Goal: Task Accomplishment & Management: Manage account settings

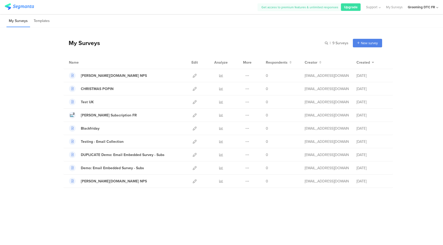
click at [428, 9] on div "Grooming DTC FR" at bounding box center [420, 7] width 27 height 5
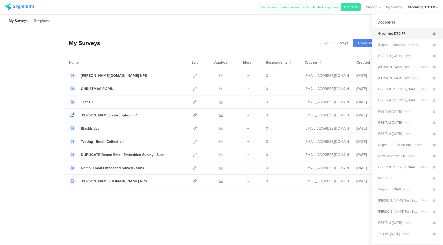
click at [432, 34] on icon at bounding box center [433, 33] width 3 height 3
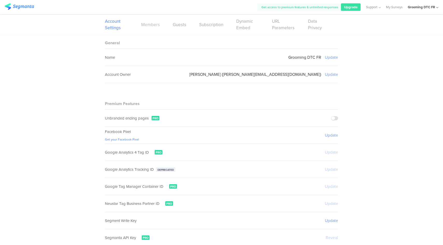
click at [151, 25] on link "Members" at bounding box center [150, 24] width 19 height 6
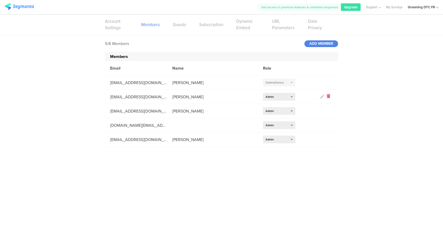
click at [328, 97] on icon at bounding box center [328, 97] width 4 height 6
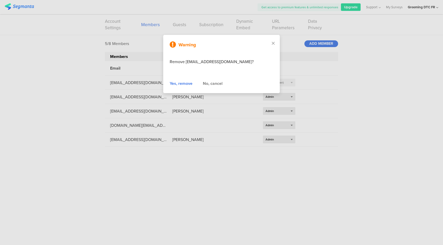
click at [178, 86] on div "Yes, remove" at bounding box center [181, 83] width 23 height 6
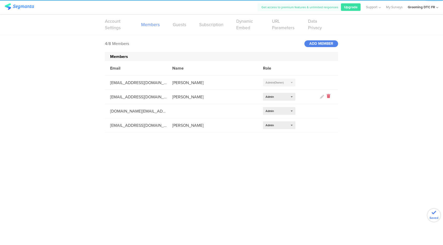
click at [328, 96] on icon at bounding box center [328, 97] width 4 height 6
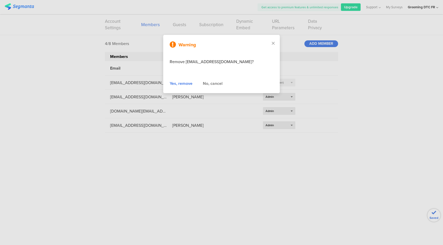
click at [181, 84] on div "Yes, remove" at bounding box center [181, 83] width 23 height 6
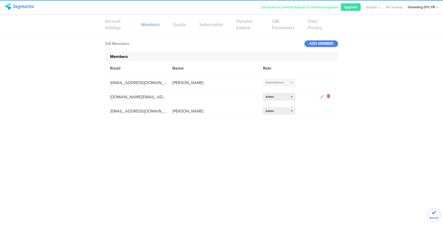
click at [328, 97] on icon at bounding box center [328, 97] width 4 height 6
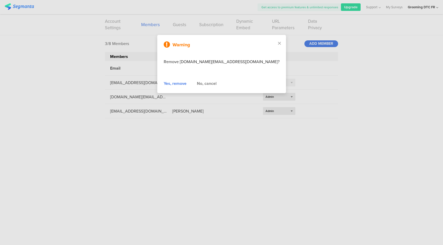
click at [183, 84] on div "Yes, remove" at bounding box center [175, 83] width 23 height 6
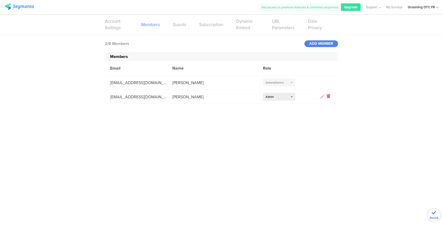
click at [329, 98] on icon at bounding box center [328, 97] width 4 height 6
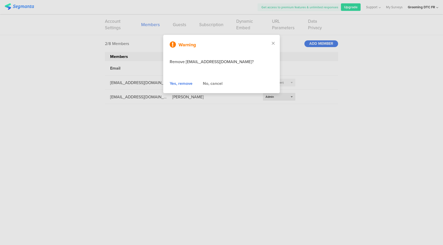
click at [180, 85] on div "Yes, remove" at bounding box center [181, 83] width 23 height 6
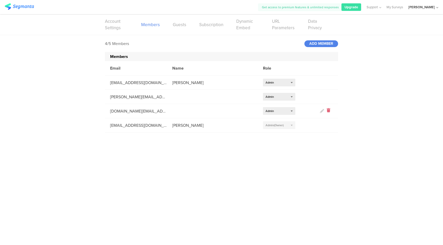
click at [327, 111] on icon at bounding box center [328, 111] width 4 height 6
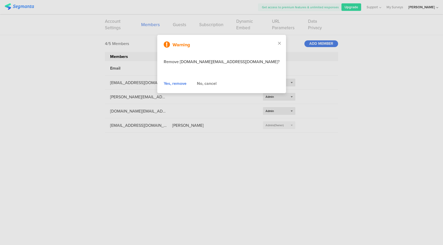
click at [183, 86] on div "Yes, remove" at bounding box center [175, 83] width 23 height 6
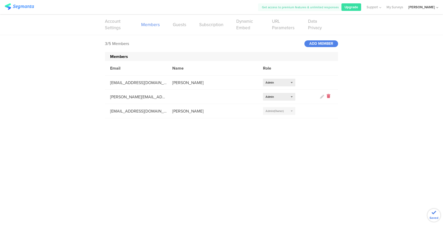
click at [327, 96] on icon at bounding box center [328, 97] width 4 height 6
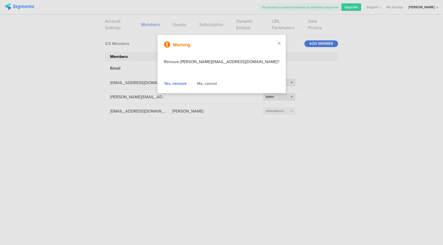
click at [185, 84] on div "Yes, remove" at bounding box center [175, 83] width 23 height 6
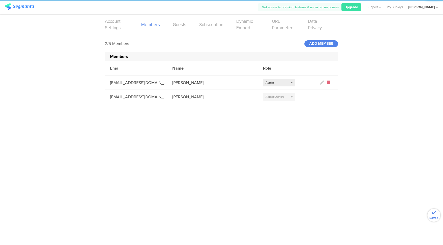
click at [328, 83] on icon at bounding box center [328, 83] width 4 height 6
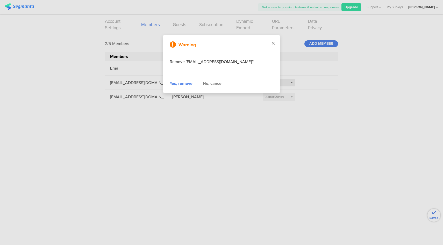
click at [179, 79] on div "Warning Remove tarasiuk.a@pg.com? Yes, remove No, cancel" at bounding box center [221, 64] width 116 height 58
click at [178, 82] on div "Yes, remove" at bounding box center [181, 83] width 23 height 6
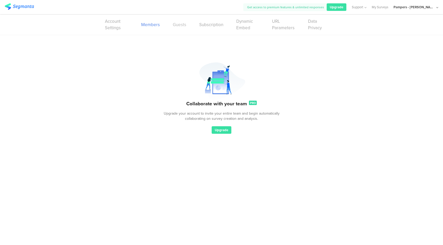
click at [179, 26] on link "Guests" at bounding box center [179, 24] width 13 height 6
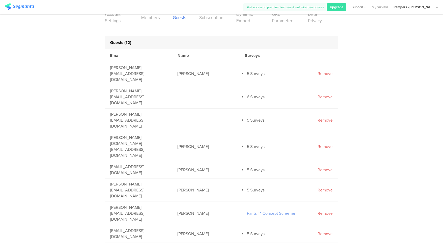
scroll to position [26, 0]
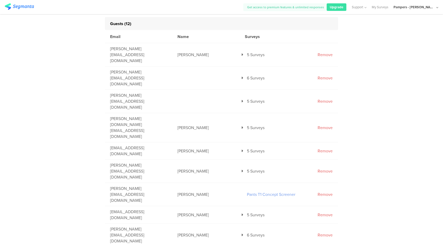
click at [241, 76] on icon at bounding box center [242, 78] width 2 height 4
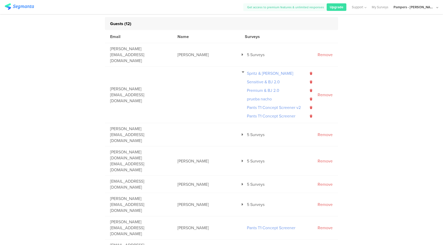
click at [241, 70] on icon at bounding box center [242, 72] width 3 height 4
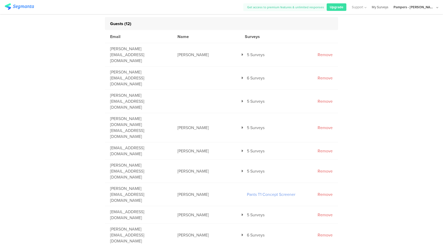
click at [387, 6] on link "My Surveys" at bounding box center [379, 7] width 17 height 14
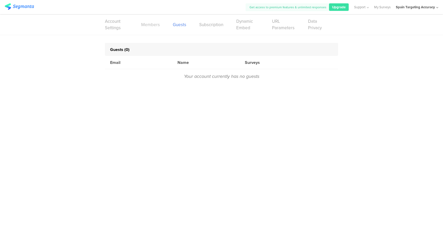
click at [149, 22] on link "Members" at bounding box center [150, 24] width 19 height 6
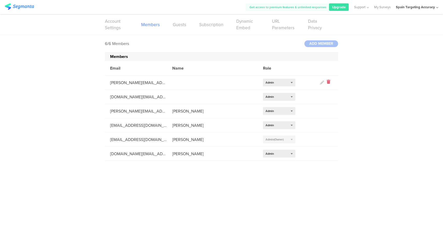
click at [328, 83] on icon at bounding box center [328, 83] width 4 height 6
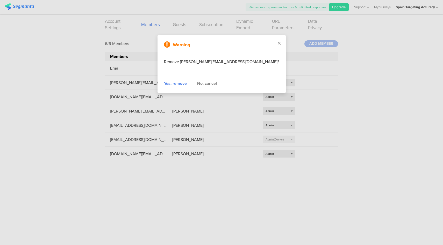
click at [183, 86] on div "Yes, remove" at bounding box center [175, 83] width 23 height 6
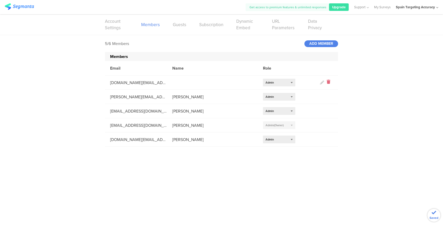
click at [328, 82] on icon at bounding box center [328, 83] width 4 height 6
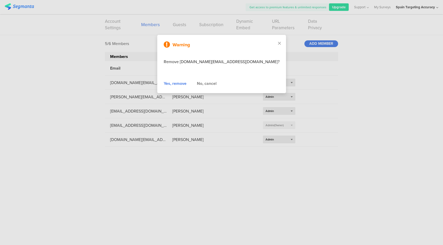
click at [184, 86] on div "Yes, remove" at bounding box center [175, 83] width 23 height 6
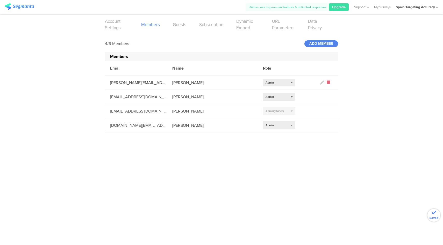
click at [327, 83] on icon at bounding box center [328, 83] width 4 height 6
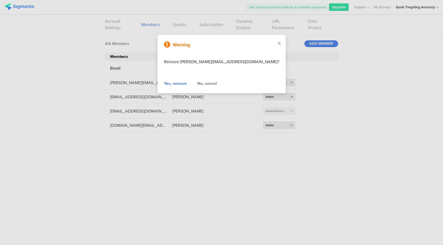
click at [186, 85] on div "Yes, remove" at bounding box center [175, 83] width 23 height 6
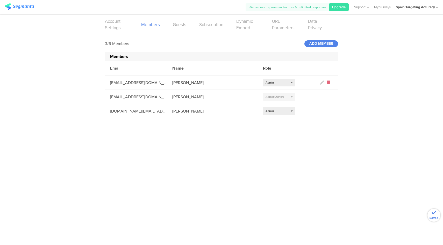
click at [328, 83] on icon at bounding box center [328, 83] width 4 height 6
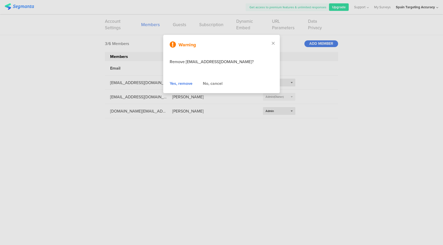
click at [182, 84] on div "Yes, remove" at bounding box center [181, 83] width 23 height 6
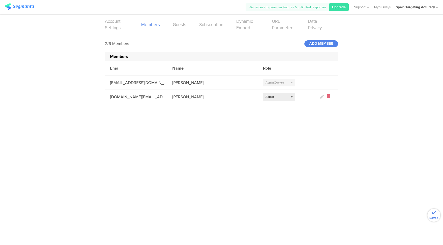
click at [328, 99] on icon at bounding box center [328, 97] width 4 height 6
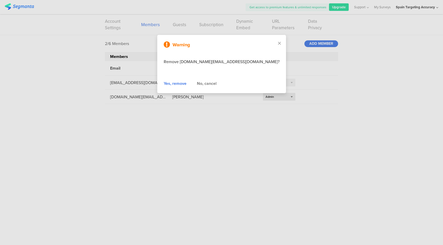
click at [179, 85] on div "Yes, remove" at bounding box center [175, 83] width 23 height 6
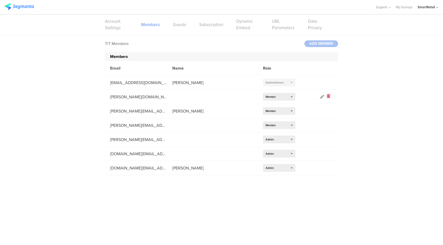
click at [328, 96] on icon at bounding box center [328, 97] width 4 height 6
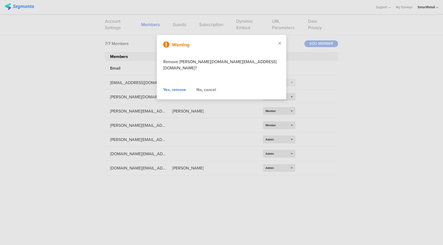
click at [186, 87] on div "Yes, remove" at bounding box center [174, 90] width 23 height 6
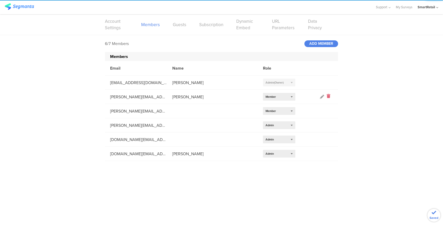
click at [328, 96] on icon at bounding box center [328, 97] width 4 height 6
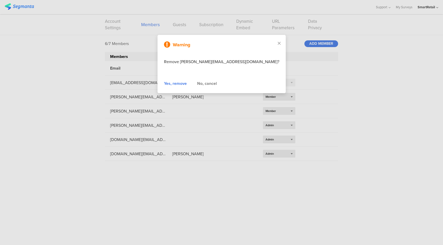
click at [187, 84] on div "Yes, remove" at bounding box center [175, 83] width 23 height 6
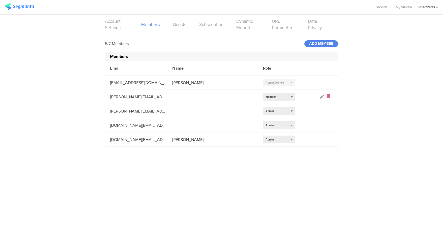
click at [327, 96] on icon at bounding box center [328, 97] width 4 height 6
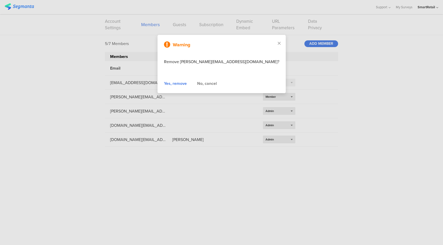
click at [187, 83] on div "Yes, remove" at bounding box center [175, 83] width 23 height 6
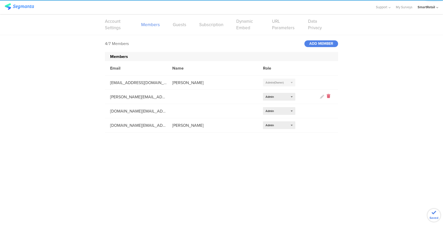
click at [328, 97] on icon at bounding box center [328, 97] width 4 height 6
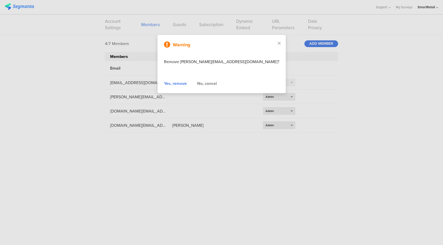
click at [192, 84] on div "Yes, remove No, cancel" at bounding box center [221, 83] width 115 height 6
click at [187, 83] on div "Yes, remove" at bounding box center [175, 83] width 23 height 6
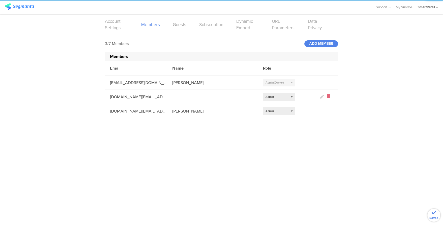
click at [328, 96] on icon at bounding box center [328, 97] width 4 height 6
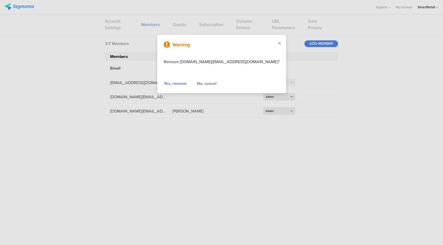
click at [182, 84] on div "Yes, remove" at bounding box center [175, 83] width 23 height 6
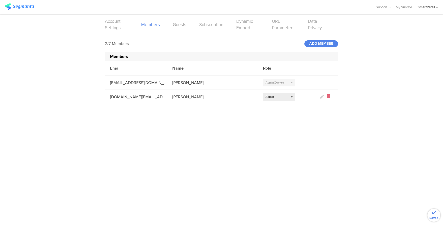
click at [328, 96] on icon at bounding box center [328, 97] width 4 height 6
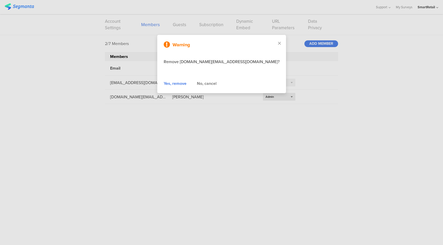
click at [178, 82] on div "Yes, remove" at bounding box center [175, 83] width 23 height 6
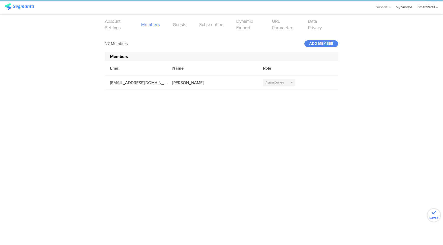
click at [407, 7] on link "My Surveys" at bounding box center [403, 7] width 17 height 14
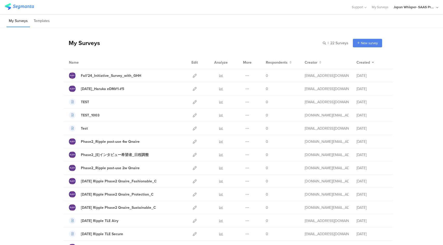
click at [423, 6] on div "Japan Whisper- SAAS Project" at bounding box center [413, 7] width 41 height 5
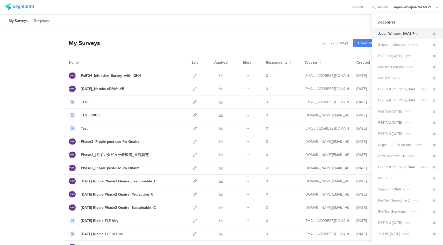
click at [277, 42] on div "My Surveys | 22 Surveys New survey Start from scratch Choose from templates" at bounding box center [222, 43] width 318 height 21
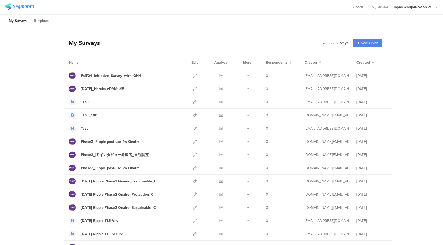
click at [425, 9] on div "Japan Whisper- SAAS Project" at bounding box center [413, 7] width 41 height 5
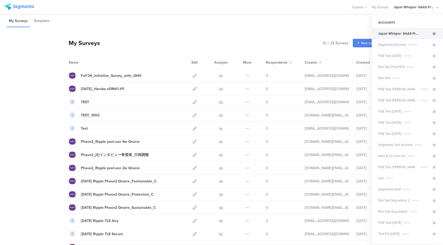
click at [432, 34] on icon at bounding box center [433, 33] width 3 height 3
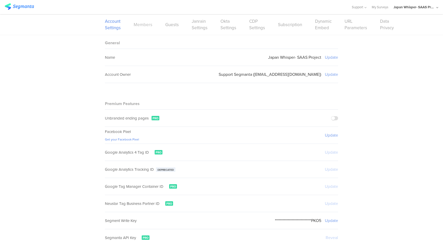
click at [137, 27] on link "Members" at bounding box center [143, 24] width 19 height 6
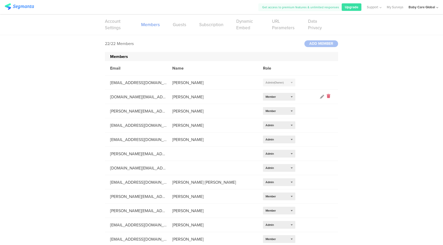
click at [326, 97] on icon at bounding box center [328, 97] width 4 height 6
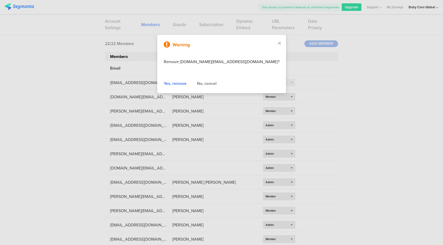
click at [180, 84] on div "Yes, remove" at bounding box center [175, 83] width 23 height 6
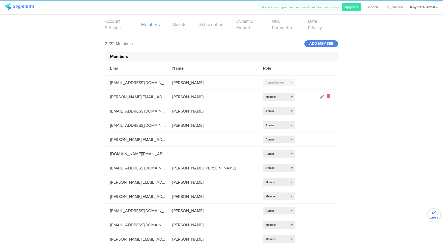
click at [326, 95] on icon at bounding box center [328, 97] width 4 height 6
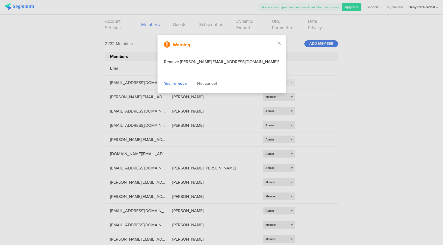
click at [176, 85] on div "Yes, remove" at bounding box center [175, 83] width 23 height 6
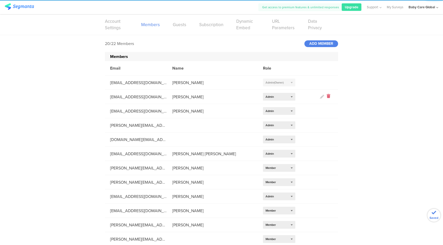
click at [327, 97] on icon at bounding box center [328, 97] width 4 height 6
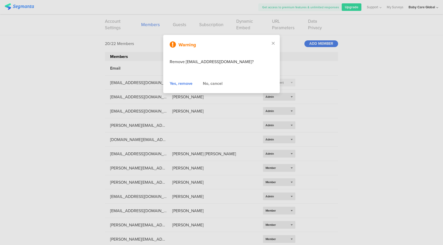
click at [180, 84] on div "Yes, remove" at bounding box center [181, 83] width 23 height 6
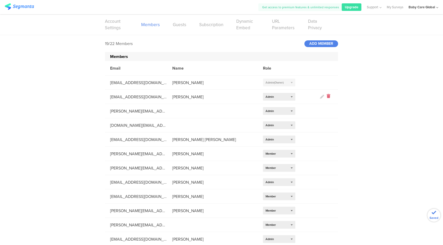
click at [327, 96] on icon at bounding box center [328, 97] width 4 height 6
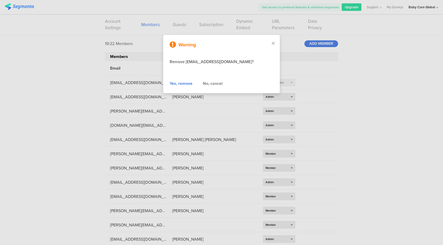
click at [181, 83] on div "Yes, remove" at bounding box center [181, 83] width 23 height 6
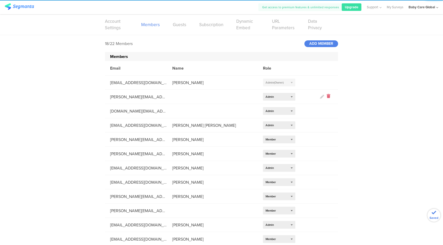
click at [327, 97] on icon at bounding box center [328, 97] width 4 height 6
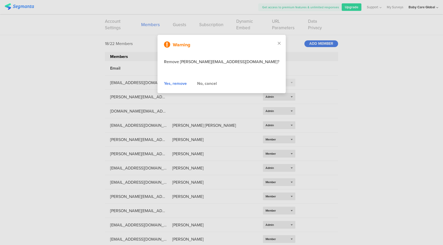
click at [172, 84] on div "Yes, remove" at bounding box center [175, 83] width 23 height 6
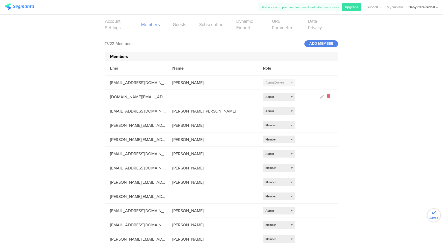
click at [326, 97] on icon at bounding box center [328, 97] width 4 height 6
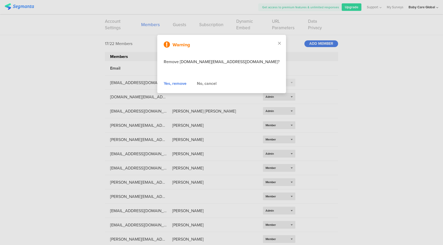
click at [176, 85] on div "Yes, remove" at bounding box center [175, 83] width 23 height 6
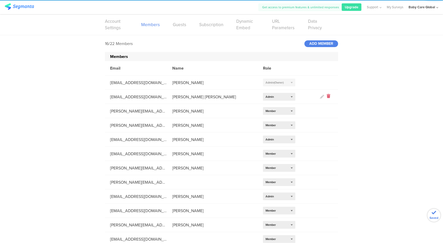
click at [327, 96] on icon at bounding box center [328, 97] width 4 height 6
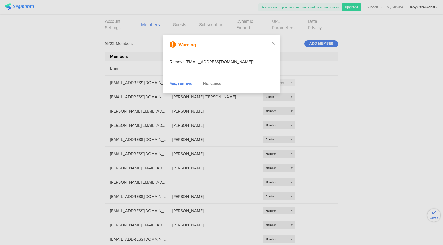
click at [172, 84] on div "Yes, remove" at bounding box center [181, 83] width 23 height 6
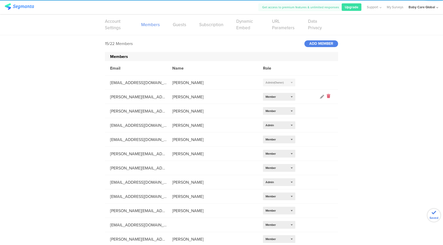
click at [327, 96] on icon at bounding box center [328, 97] width 4 height 6
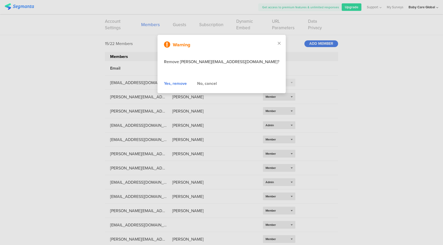
click at [182, 82] on div "Yes, remove" at bounding box center [175, 83] width 23 height 6
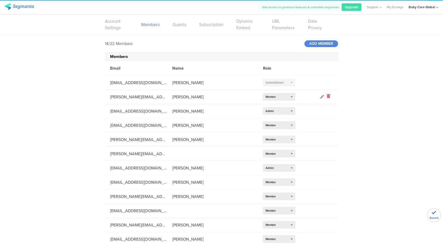
click at [328, 96] on icon at bounding box center [328, 97] width 4 height 6
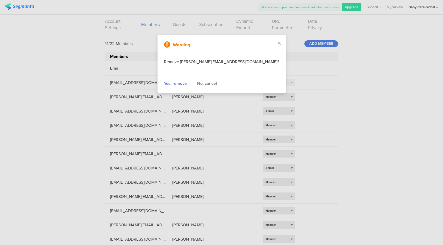
click at [183, 85] on div "Yes, remove" at bounding box center [175, 83] width 23 height 6
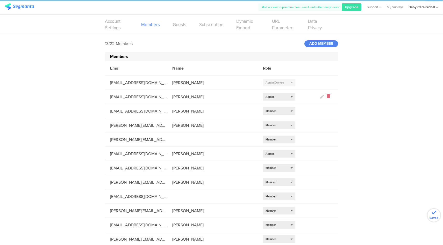
click at [327, 97] on icon at bounding box center [328, 97] width 4 height 6
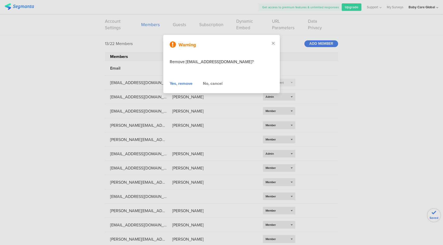
click at [185, 85] on div "Yes, remove" at bounding box center [181, 83] width 23 height 6
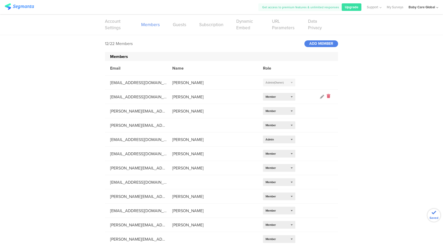
click at [328, 97] on icon at bounding box center [328, 97] width 4 height 6
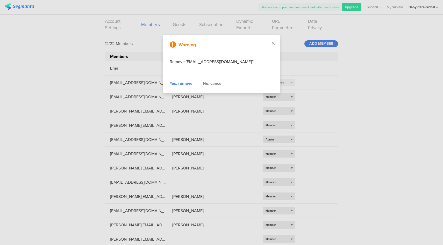
click at [181, 83] on div "Yes, remove" at bounding box center [181, 83] width 23 height 6
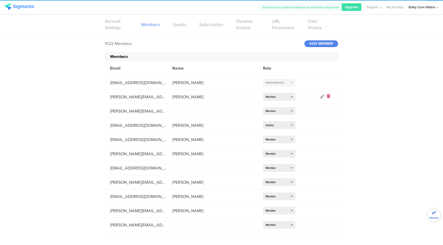
click at [327, 95] on icon at bounding box center [328, 97] width 4 height 6
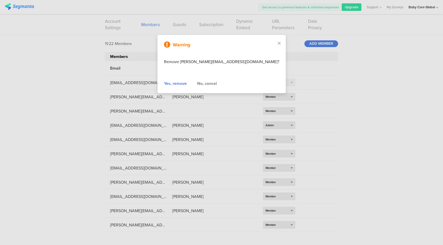
click at [181, 83] on div "Yes, remove" at bounding box center [175, 83] width 23 height 6
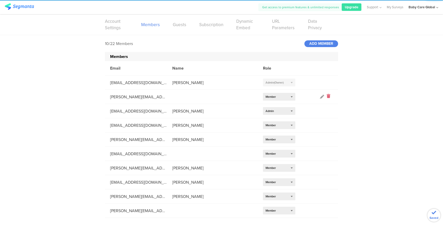
click at [328, 97] on icon at bounding box center [328, 97] width 4 height 6
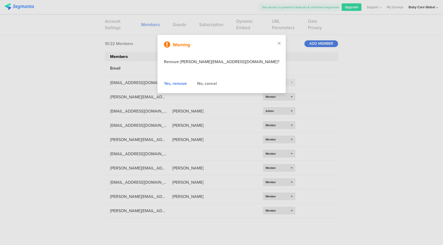
click at [175, 85] on div "Yes, remove" at bounding box center [175, 83] width 23 height 6
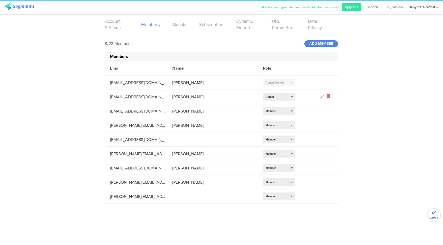
click at [327, 97] on icon at bounding box center [328, 97] width 4 height 6
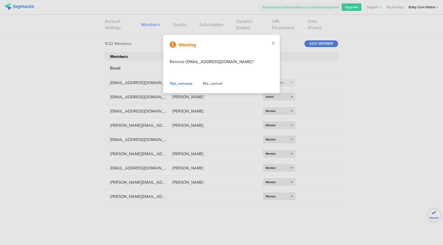
click at [177, 86] on div "Yes, remove" at bounding box center [181, 83] width 23 height 6
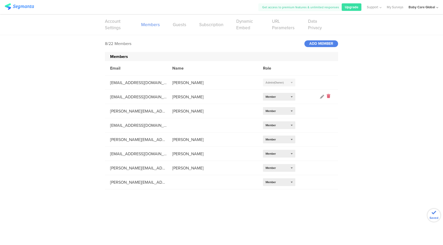
click at [329, 97] on icon at bounding box center [328, 97] width 4 height 6
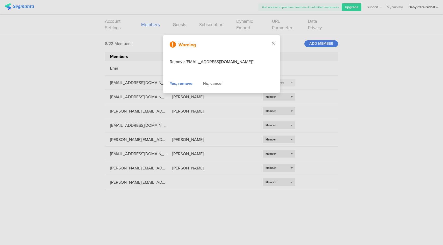
click at [183, 83] on div "Yes, remove" at bounding box center [181, 83] width 23 height 6
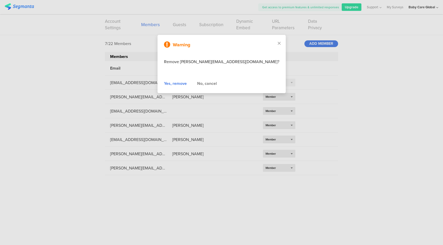
click at [176, 82] on div "Yes, remove" at bounding box center [175, 83] width 23 height 6
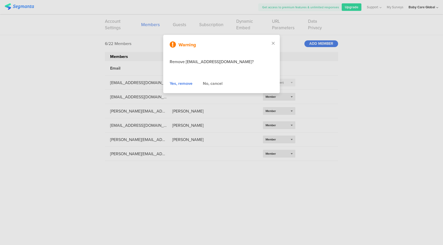
click at [172, 83] on div "Yes, remove" at bounding box center [181, 83] width 23 height 6
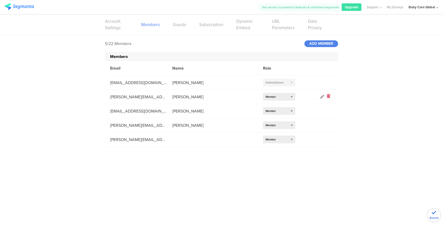
click at [329, 96] on icon at bounding box center [328, 97] width 4 height 6
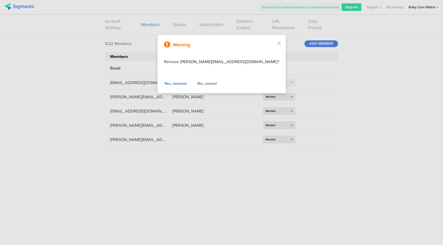
click at [176, 83] on div "Yes, remove" at bounding box center [175, 83] width 23 height 6
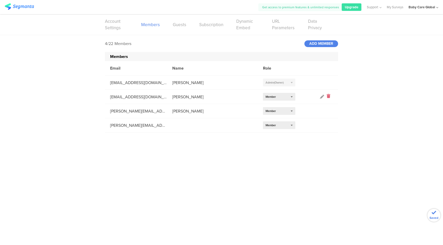
click at [328, 97] on icon at bounding box center [328, 97] width 4 height 6
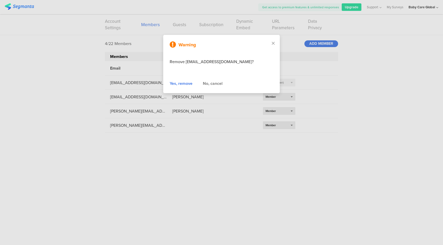
click at [181, 86] on div "Yes, remove" at bounding box center [181, 83] width 23 height 6
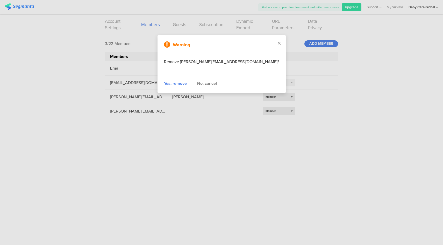
click at [182, 84] on div "Yes, remove" at bounding box center [175, 83] width 23 height 6
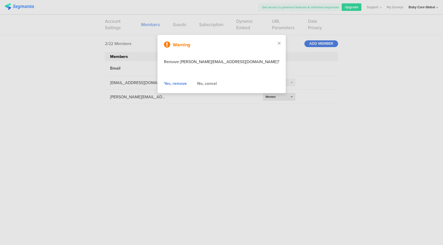
click at [185, 83] on div "Yes, remove" at bounding box center [175, 83] width 23 height 6
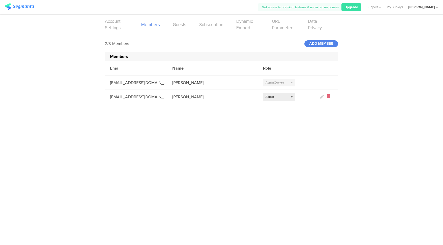
click at [328, 96] on icon at bounding box center [328, 97] width 4 height 6
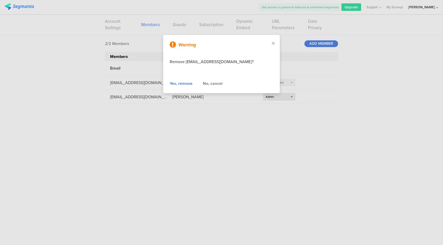
click at [185, 83] on div "Yes, remove" at bounding box center [181, 83] width 23 height 6
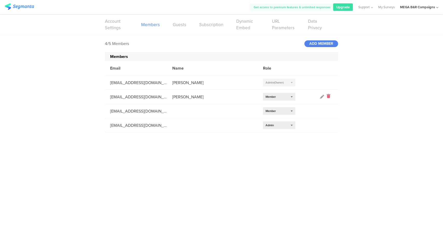
click at [328, 95] on icon at bounding box center [328, 97] width 4 height 6
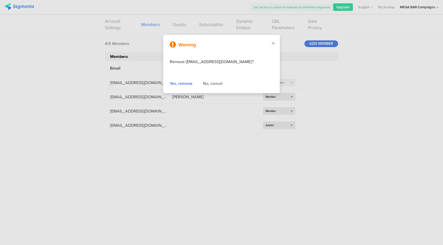
click at [182, 83] on div "Yes, remove" at bounding box center [181, 83] width 23 height 6
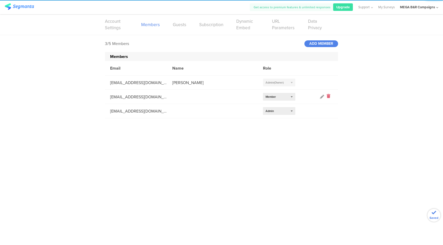
click at [329, 96] on icon at bounding box center [328, 97] width 4 height 6
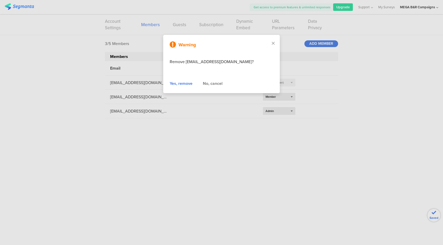
click at [178, 83] on div "Yes, remove" at bounding box center [181, 83] width 23 height 6
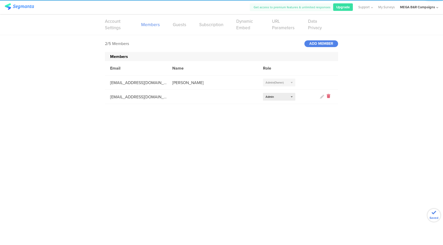
click at [329, 96] on icon at bounding box center [328, 97] width 4 height 6
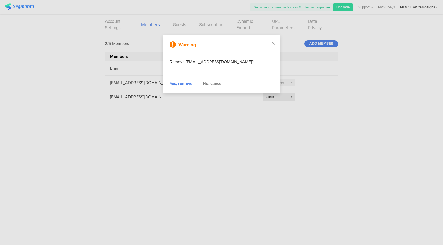
click at [186, 83] on div "Yes, remove" at bounding box center [181, 83] width 23 height 6
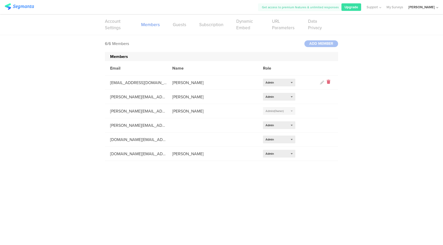
click at [328, 82] on icon at bounding box center [328, 83] width 4 height 6
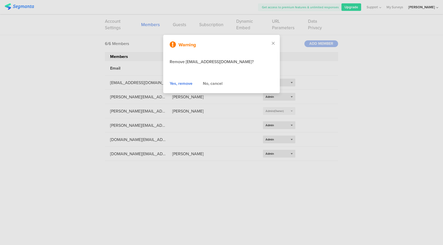
click at [183, 84] on div "Yes, remove" at bounding box center [181, 83] width 23 height 6
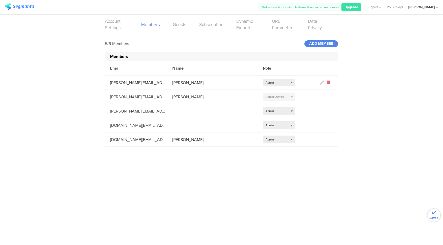
click at [329, 81] on icon at bounding box center [328, 83] width 4 height 6
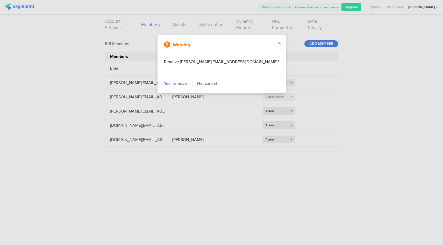
click at [184, 84] on div "Yes, remove" at bounding box center [175, 83] width 23 height 6
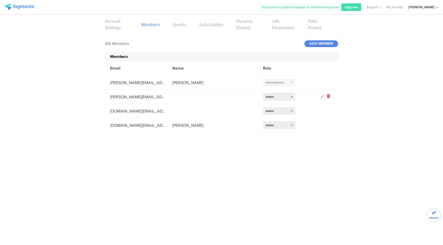
click at [329, 95] on icon at bounding box center [328, 97] width 4 height 6
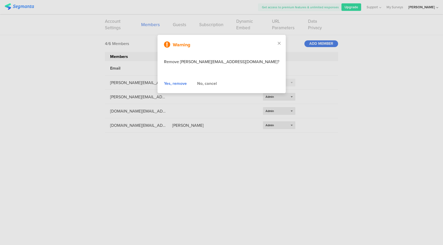
click at [182, 82] on div "Yes, remove" at bounding box center [175, 83] width 23 height 6
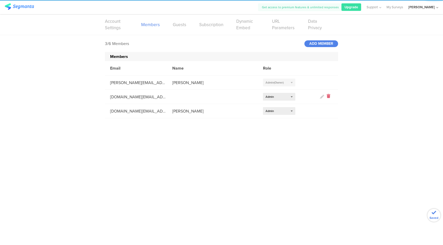
click at [329, 96] on icon at bounding box center [328, 97] width 4 height 6
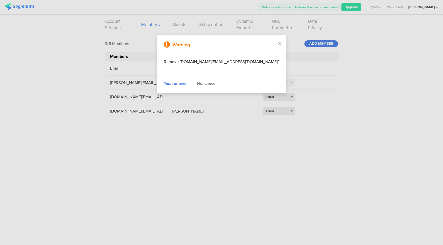
click at [183, 83] on div "Yes, remove" at bounding box center [175, 83] width 23 height 6
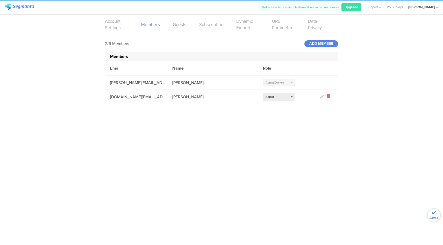
click at [327, 96] on icon at bounding box center [328, 97] width 4 height 6
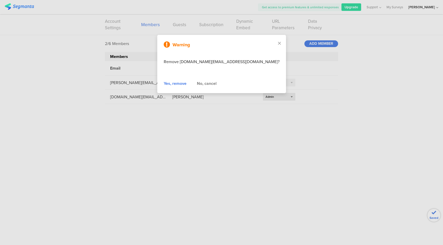
click at [174, 85] on div "Yes, remove" at bounding box center [175, 83] width 23 height 6
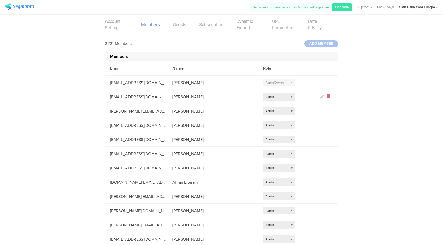
click at [326, 96] on icon at bounding box center [328, 97] width 4 height 6
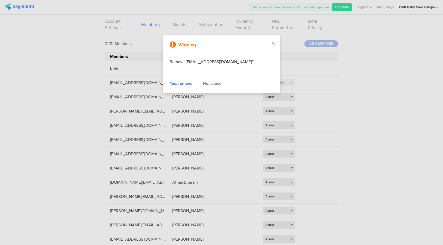
click at [185, 85] on div "Yes, remove" at bounding box center [181, 83] width 23 height 6
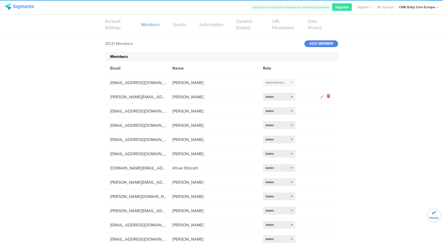
click at [326, 98] on icon at bounding box center [328, 97] width 4 height 6
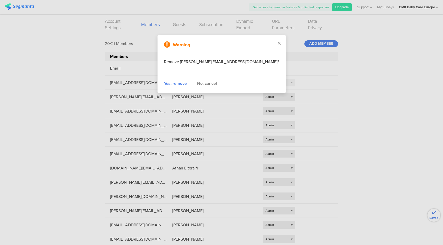
click at [178, 83] on div "Yes, remove" at bounding box center [175, 83] width 23 height 6
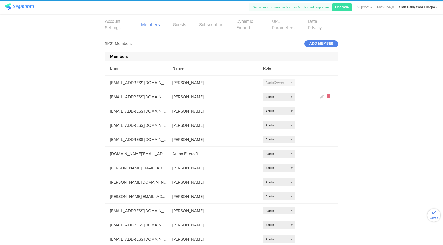
click at [327, 96] on icon at bounding box center [328, 97] width 4 height 6
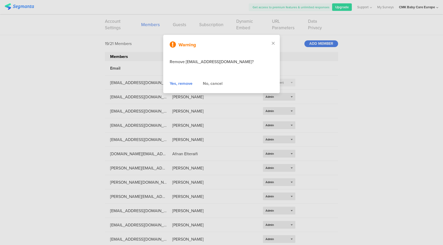
click at [181, 82] on div "Yes, remove" at bounding box center [181, 83] width 23 height 6
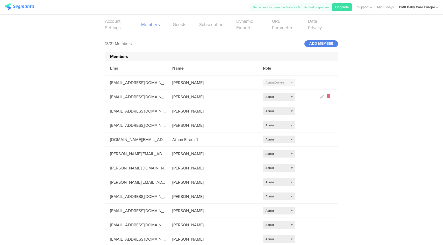
click at [326, 95] on icon at bounding box center [328, 97] width 4 height 6
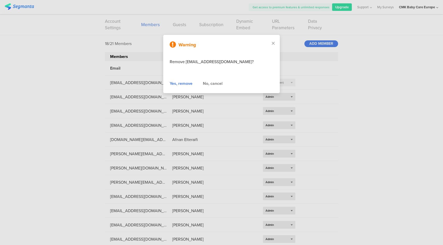
click at [186, 85] on div "Yes, remove" at bounding box center [181, 83] width 23 height 6
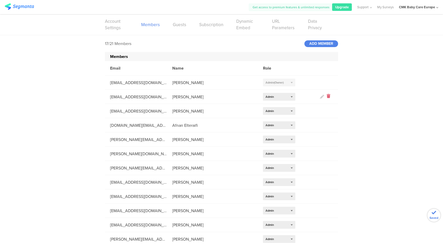
click at [326, 96] on icon at bounding box center [328, 97] width 4 height 6
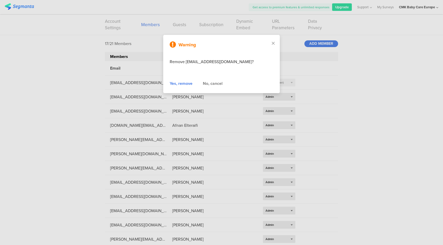
click at [170, 85] on div "Yes, remove" at bounding box center [181, 83] width 23 height 6
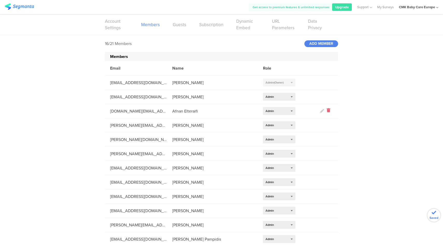
click at [327, 110] on icon at bounding box center [328, 111] width 4 height 6
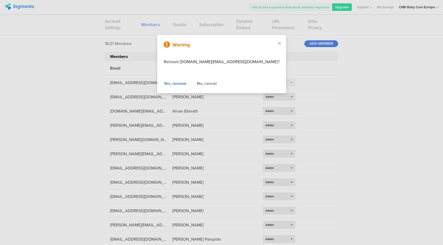
click at [185, 83] on div "Yes, remove" at bounding box center [175, 83] width 23 height 6
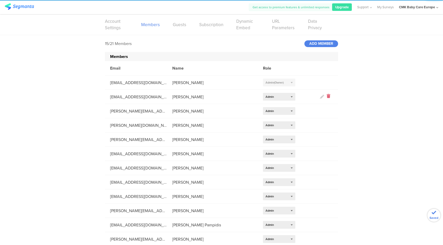
click at [326, 96] on icon at bounding box center [328, 97] width 4 height 6
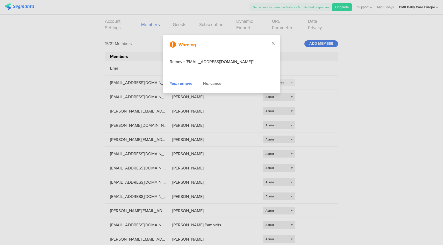
click at [175, 83] on div "Yes, remove" at bounding box center [181, 83] width 23 height 6
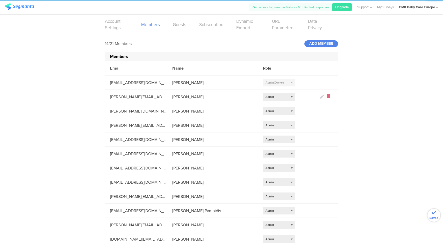
click at [327, 97] on icon at bounding box center [328, 97] width 4 height 6
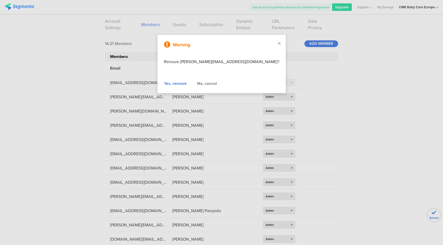
click at [183, 82] on div "Yes, remove" at bounding box center [175, 83] width 23 height 6
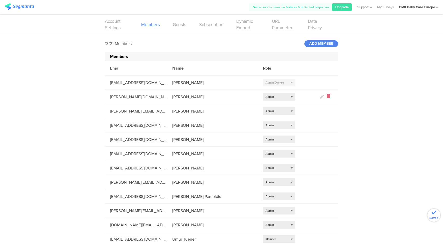
click at [327, 96] on icon at bounding box center [328, 97] width 4 height 6
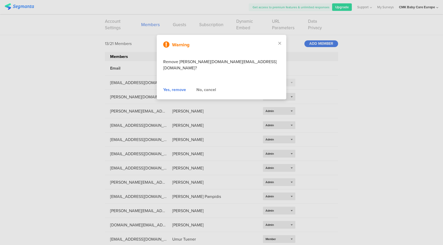
click at [177, 87] on div "Yes, remove" at bounding box center [174, 90] width 23 height 6
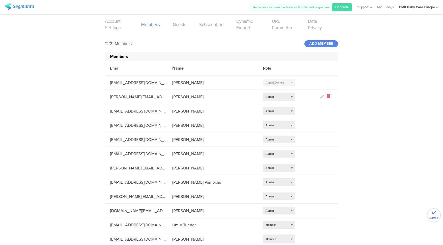
click at [326, 95] on icon at bounding box center [328, 97] width 4 height 6
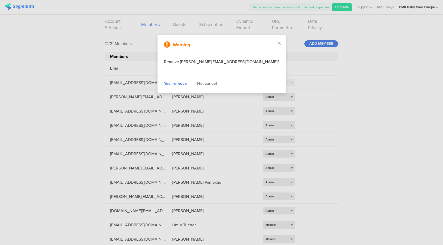
click at [180, 82] on div "Yes, remove" at bounding box center [175, 83] width 23 height 6
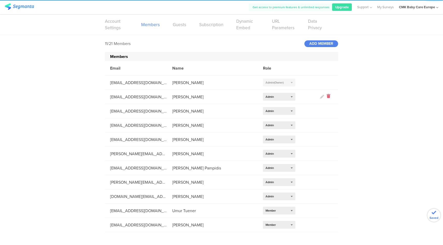
click at [329, 97] on icon at bounding box center [328, 97] width 4 height 6
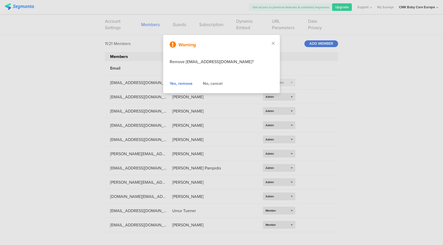
click at [178, 84] on div "Yes, remove" at bounding box center [181, 83] width 23 height 6
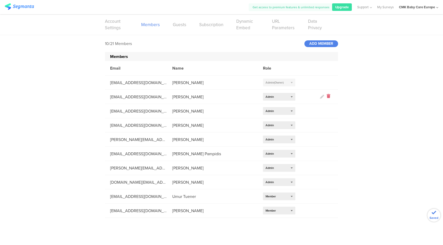
click at [329, 97] on icon at bounding box center [328, 97] width 4 height 6
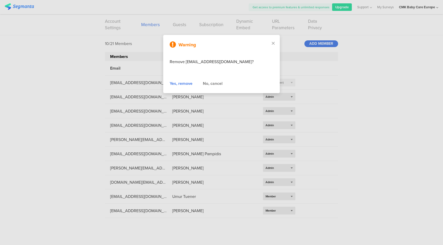
click at [182, 84] on div "Yes, remove" at bounding box center [181, 83] width 23 height 6
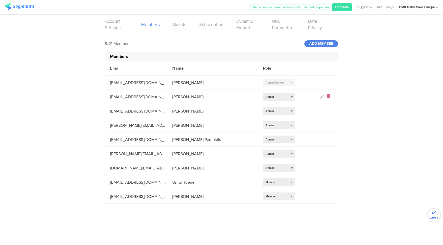
click at [328, 97] on icon at bounding box center [328, 97] width 4 height 6
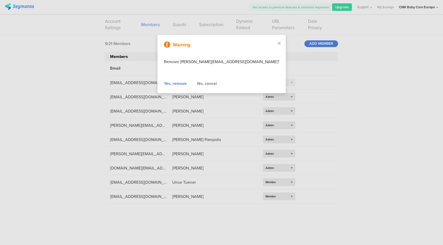
click at [187, 83] on div "Yes, remove" at bounding box center [175, 83] width 23 height 6
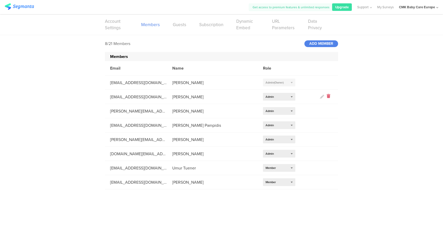
click at [328, 96] on icon at bounding box center [328, 97] width 4 height 6
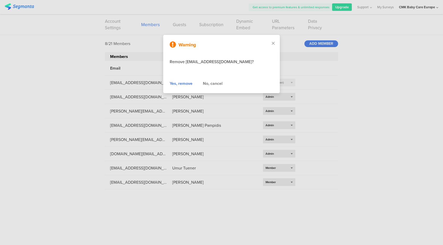
click at [183, 85] on div "Yes, remove" at bounding box center [181, 83] width 23 height 6
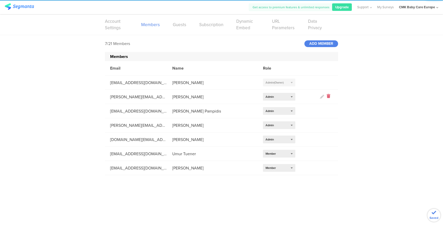
click at [329, 95] on icon at bounding box center [328, 97] width 4 height 6
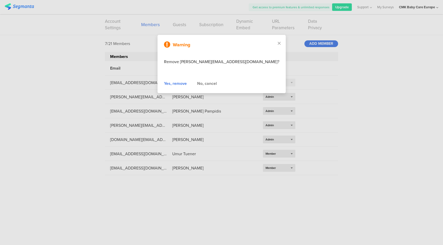
click at [187, 83] on div "Yes, remove" at bounding box center [175, 83] width 23 height 6
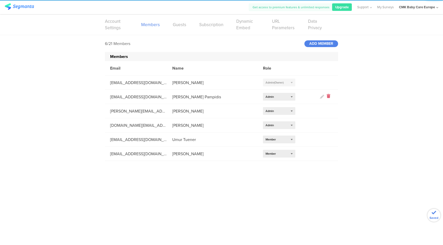
click at [330, 98] on icon at bounding box center [328, 97] width 4 height 6
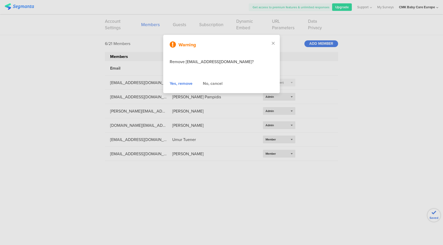
click at [176, 84] on div "Yes, remove" at bounding box center [181, 83] width 23 height 6
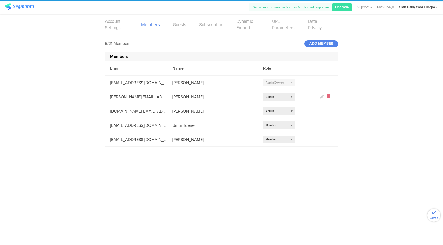
click at [330, 95] on icon at bounding box center [328, 97] width 4 height 6
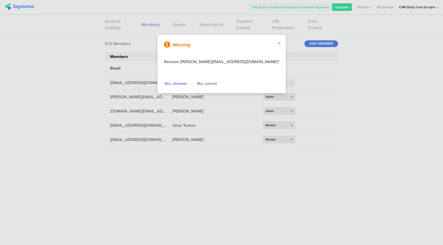
click at [185, 83] on div "Yes, remove" at bounding box center [175, 83] width 23 height 6
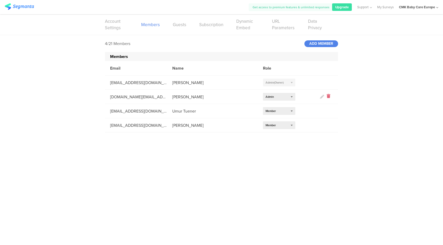
click at [328, 97] on icon at bounding box center [328, 97] width 4 height 6
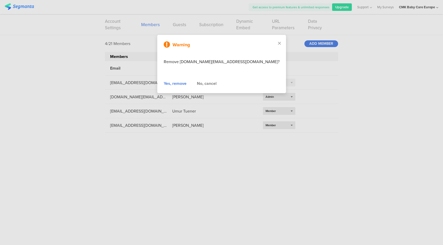
click at [186, 83] on div "Yes, remove" at bounding box center [175, 83] width 23 height 6
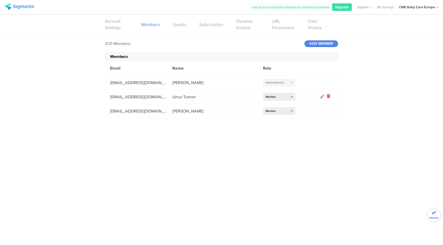
click at [327, 97] on icon at bounding box center [328, 97] width 4 height 6
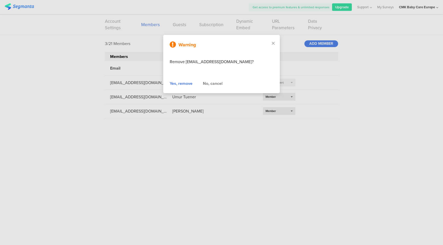
click at [182, 86] on div "Yes, remove" at bounding box center [181, 83] width 23 height 6
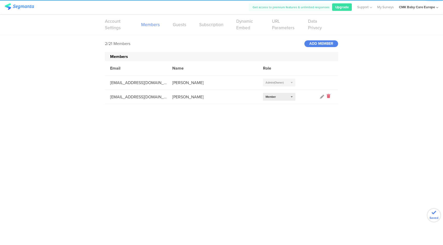
click at [328, 95] on icon at bounding box center [328, 97] width 4 height 6
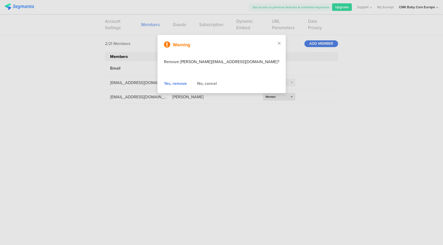
click at [184, 84] on div "Yes, remove" at bounding box center [175, 83] width 23 height 6
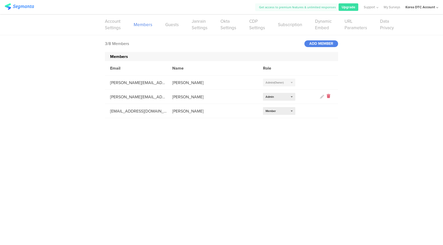
click at [327, 95] on icon at bounding box center [328, 97] width 4 height 6
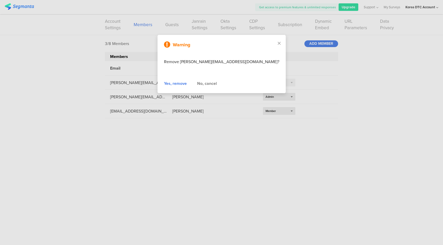
click at [181, 83] on div "Yes, remove" at bounding box center [175, 83] width 23 height 6
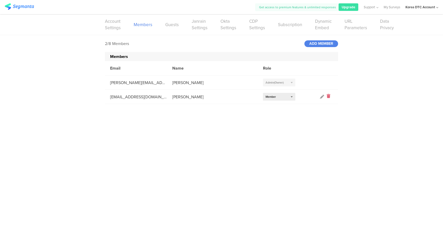
click at [327, 95] on icon at bounding box center [328, 97] width 4 height 6
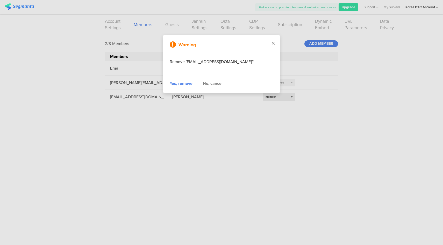
click at [180, 85] on div "Yes, remove" at bounding box center [181, 83] width 23 height 6
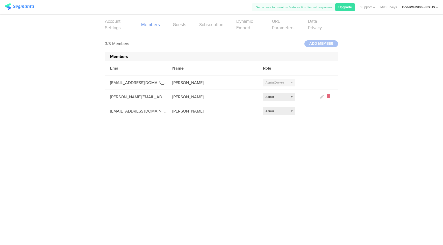
click at [328, 95] on icon at bounding box center [328, 97] width 4 height 6
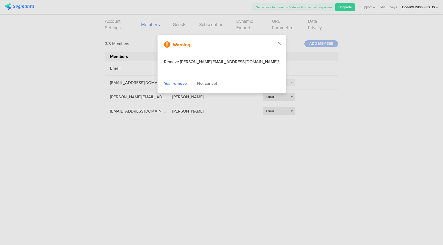
click at [184, 82] on div "Yes, remove" at bounding box center [175, 83] width 23 height 6
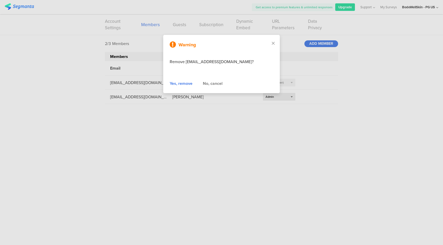
click at [176, 81] on div "Yes, remove" at bounding box center [181, 83] width 23 height 6
